Goal: Task Accomplishment & Management: Manage account settings

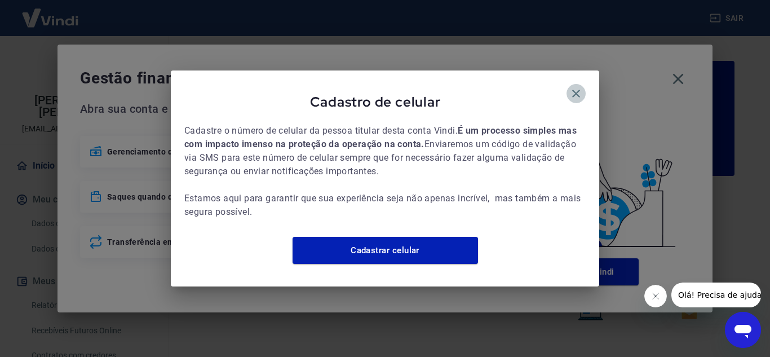
click at [576, 87] on icon "button" at bounding box center [576, 94] width 14 height 14
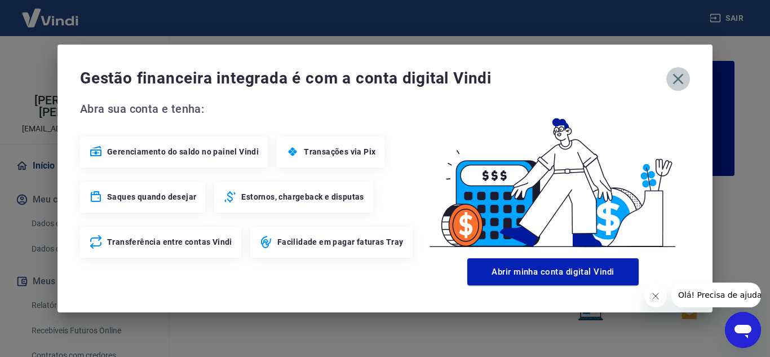
click at [676, 79] on icon "button" at bounding box center [678, 79] width 18 height 18
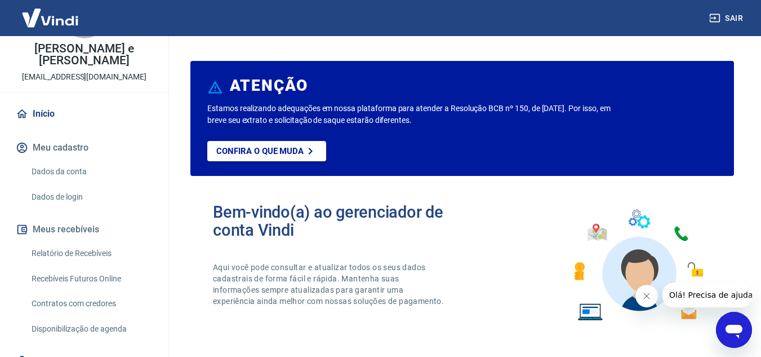
scroll to position [103, 0]
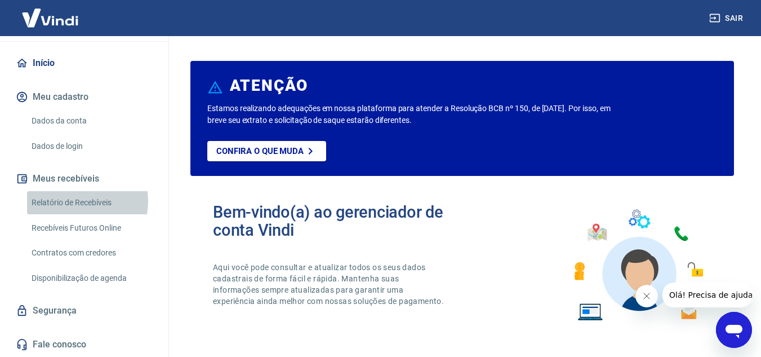
click at [78, 201] on link "Relatório de Recebíveis" at bounding box center [91, 202] width 128 height 23
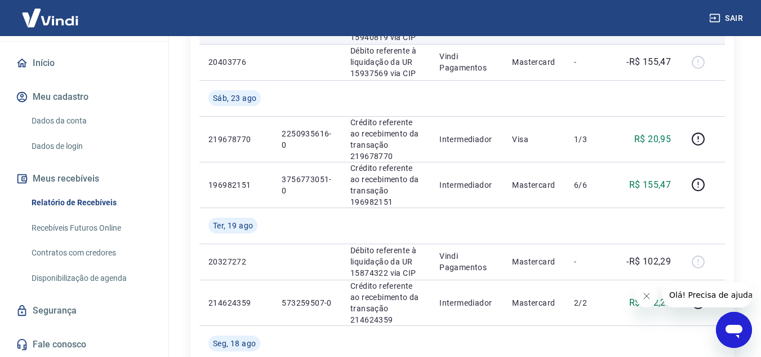
scroll to position [282, 0]
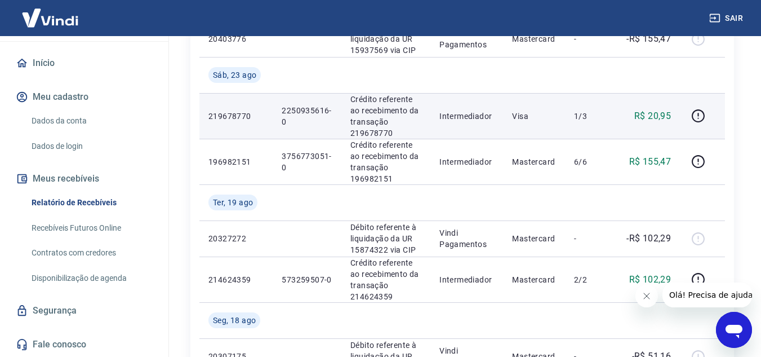
click at [369, 135] on p "Crédito referente ao recebimento da transação 219678770" at bounding box center [385, 116] width 71 height 45
copy p "219678770"
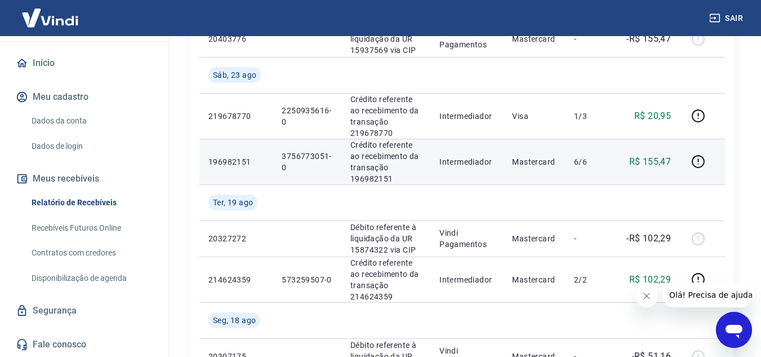
click at [381, 181] on p "Crédito referente ao recebimento da transação 196982151" at bounding box center [385, 161] width 71 height 45
copy p "196982151"
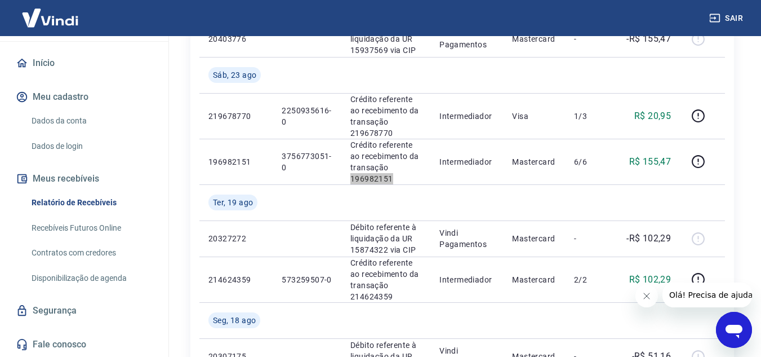
scroll to position [0, 0]
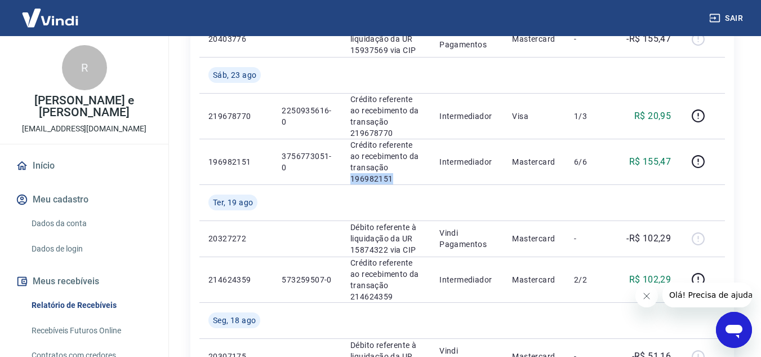
click at [52, 162] on link "Início" at bounding box center [84, 165] width 141 height 25
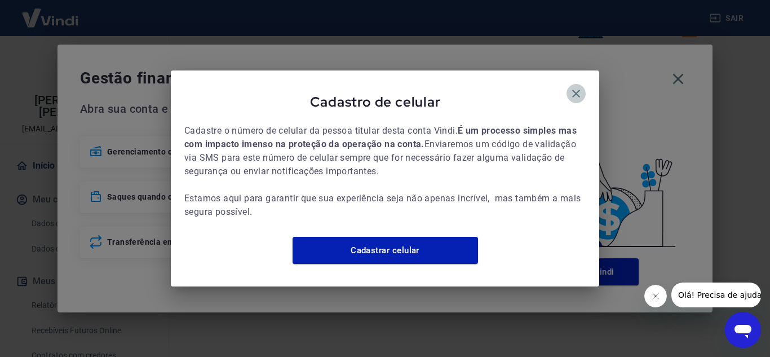
click at [574, 87] on icon "button" at bounding box center [576, 94] width 14 height 14
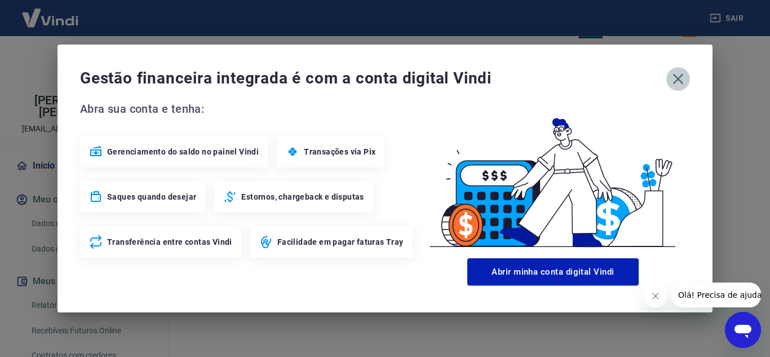
click at [681, 75] on icon "button" at bounding box center [678, 79] width 18 height 18
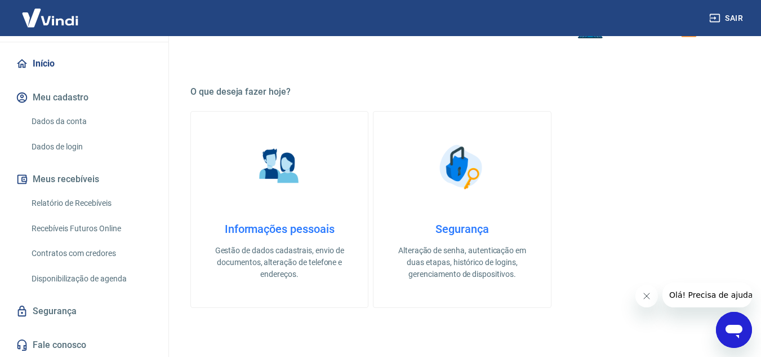
scroll to position [103, 0]
click at [83, 197] on link "Relatório de Recebíveis" at bounding box center [91, 202] width 128 height 23
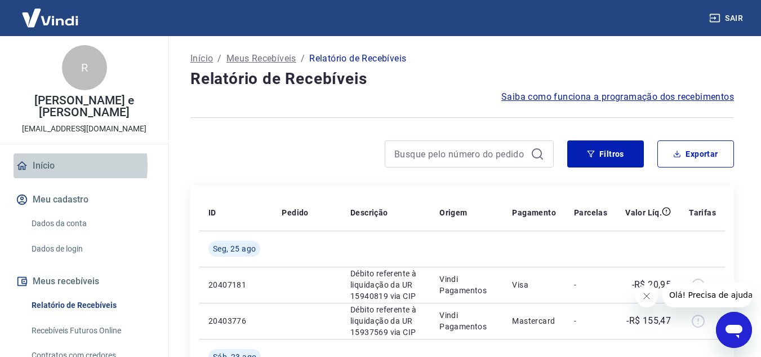
click at [47, 166] on link "Início" at bounding box center [84, 165] width 141 height 25
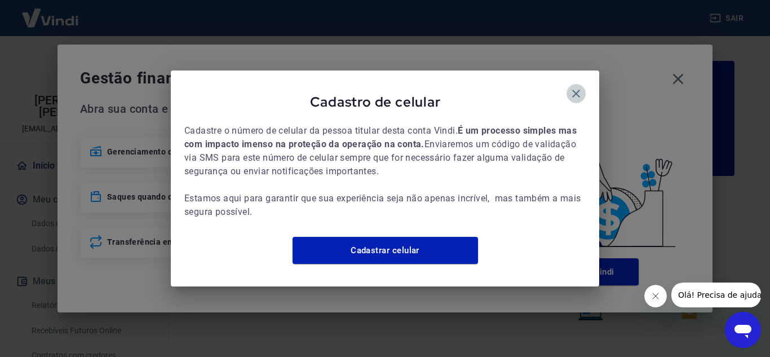
drag, startPoint x: 576, startPoint y: 86, endPoint x: 647, endPoint y: 68, distance: 73.7
click at [576, 87] on icon "button" at bounding box center [576, 94] width 14 height 14
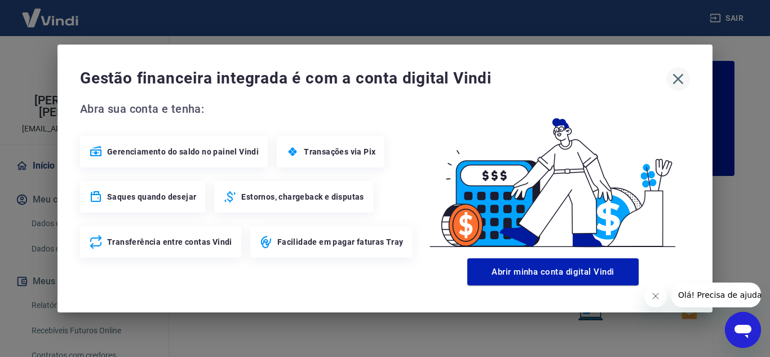
click at [681, 78] on icon "button" at bounding box center [678, 79] width 18 height 18
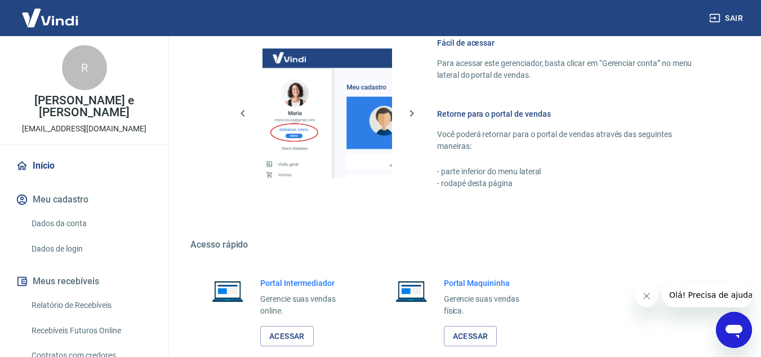
scroll to position [685, 0]
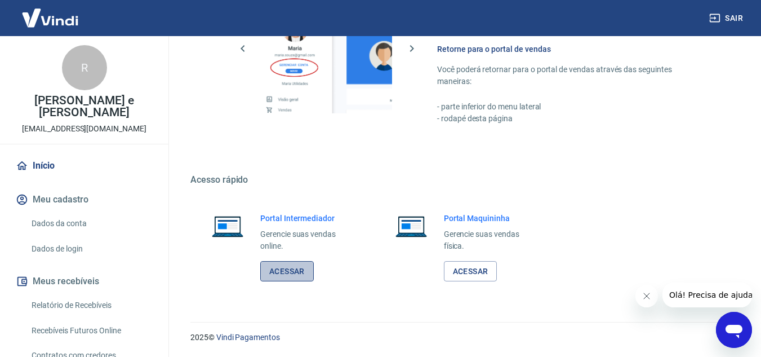
click at [272, 270] on link "Acessar" at bounding box center [287, 271] width 54 height 21
